Goal: Task Accomplishment & Management: Manage account settings

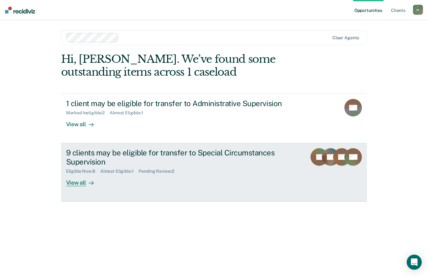
click at [81, 181] on div "View all" at bounding box center [83, 180] width 35 height 12
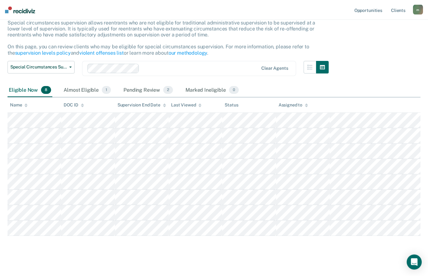
scroll to position [13, 0]
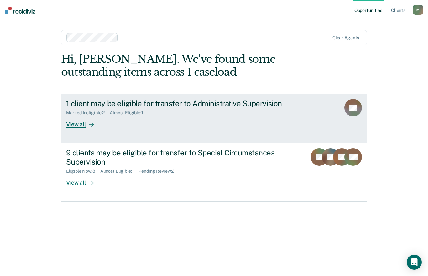
click at [71, 125] on div "View all" at bounding box center [83, 121] width 35 height 12
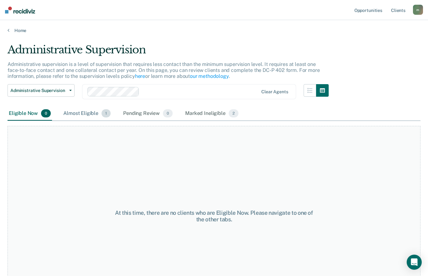
click at [94, 111] on div "Almost Eligible 1" at bounding box center [87, 114] width 50 height 14
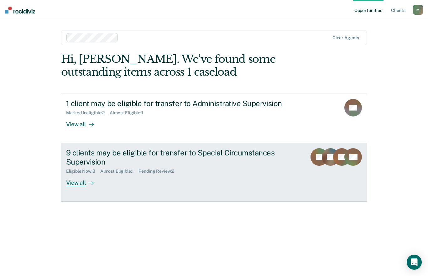
click at [73, 183] on div "View all" at bounding box center [83, 180] width 35 height 12
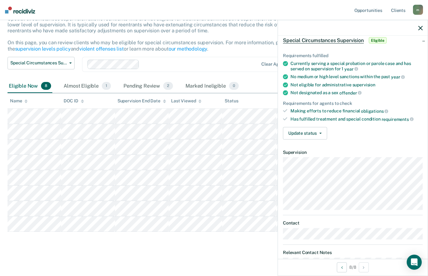
scroll to position [66, 0]
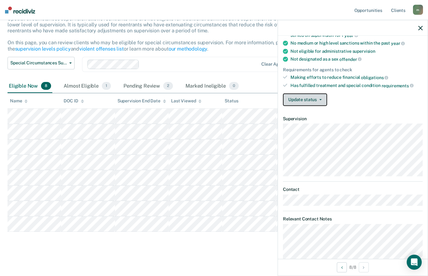
click at [315, 96] on button "Update status" at bounding box center [305, 99] width 44 height 13
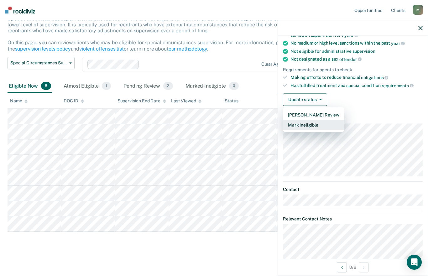
click at [330, 124] on button "Mark Ineligible" at bounding box center [313, 125] width 61 height 10
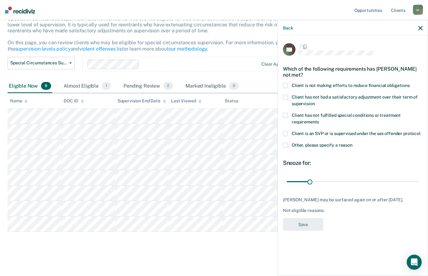
scroll to position [0, 0]
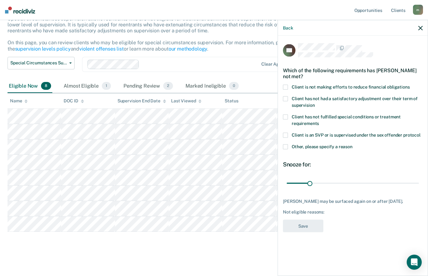
click at [287, 85] on span at bounding box center [285, 86] width 5 height 5
click at [410, 84] on input "Client is not making efforts to reduce financial obligations" at bounding box center [410, 84] width 0 height 0
click at [316, 224] on button "Save" at bounding box center [303, 225] width 40 height 13
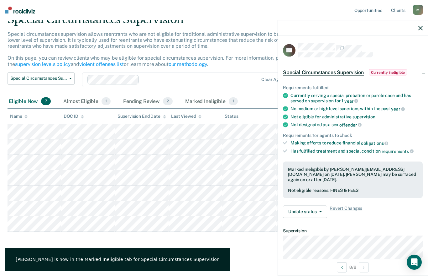
click at [244, 247] on div "Special Circumstances Supervision Special circumstances supervision allows reen…" at bounding box center [214, 131] width 413 height 237
click at [421, 29] on icon "button" at bounding box center [421, 28] width 4 height 4
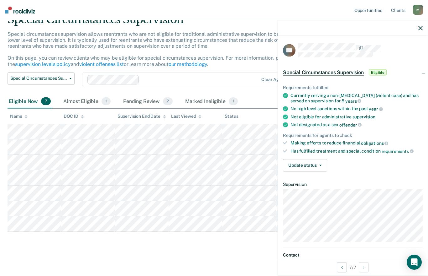
click at [219, 247] on div "Special Circumstances Supervision Special circumstances supervision allows reen…" at bounding box center [214, 131] width 413 height 237
click at [228, 255] on main "Special Circumstances Supervision Special circumstances supervision allows reen…" at bounding box center [214, 139] width 428 height 272
click at [420, 27] on icon "button" at bounding box center [421, 28] width 4 height 4
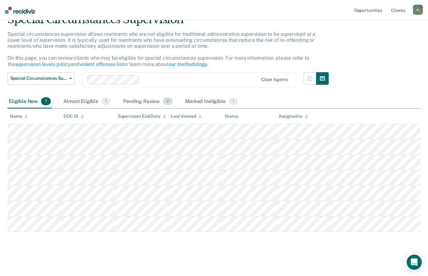
click at [151, 101] on div "Pending Review 2" at bounding box center [148, 102] width 52 height 14
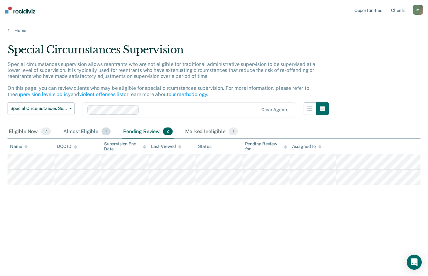
click at [93, 125] on div "Almost Eligible 1" at bounding box center [87, 132] width 50 height 14
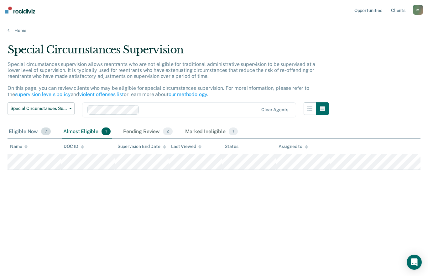
click at [29, 125] on div "Eligible Now 7" at bounding box center [30, 132] width 45 height 14
